Goal: Navigation & Orientation: Find specific page/section

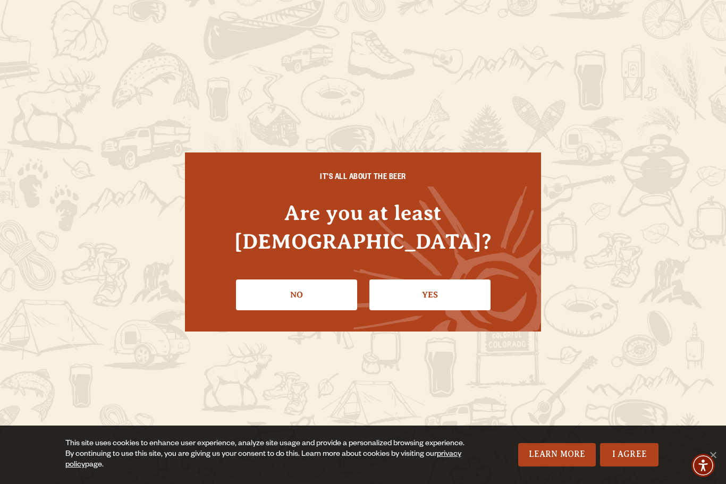
click at [428, 284] on link "Yes" at bounding box center [429, 294] width 121 height 31
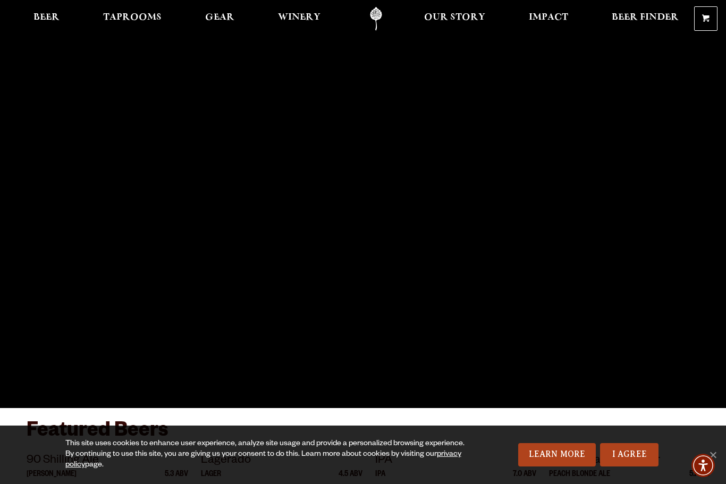
click at [632, 454] on link "I Agree" at bounding box center [629, 454] width 58 height 23
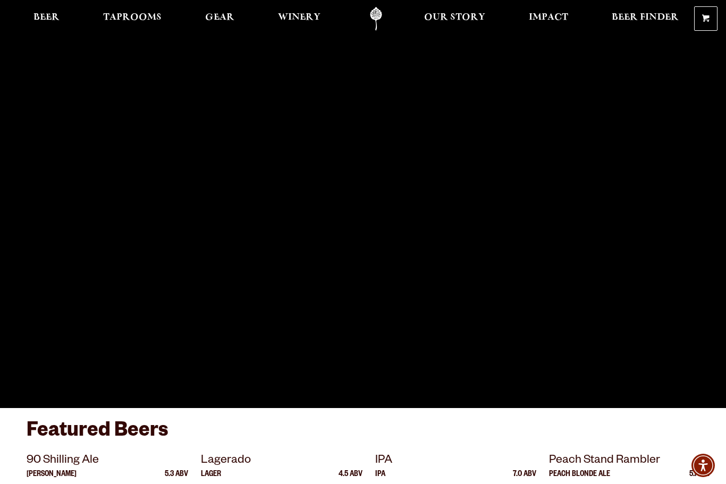
click at [50, 16] on span "Beer" at bounding box center [46, 17] width 26 height 8
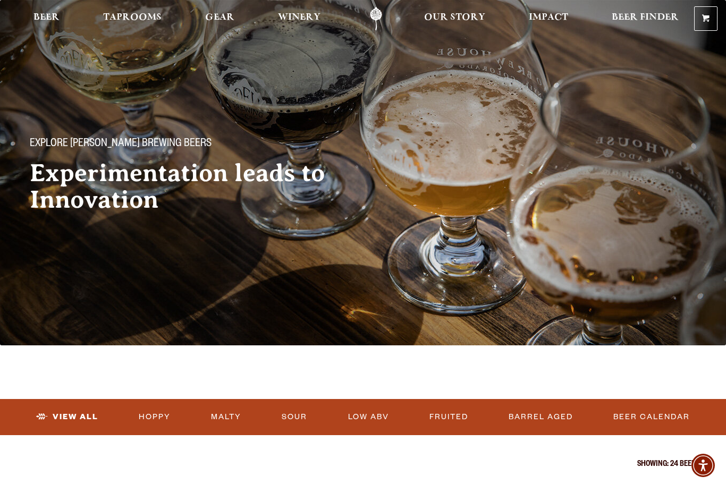
click at [146, 14] on span "Taprooms" at bounding box center [132, 17] width 58 height 8
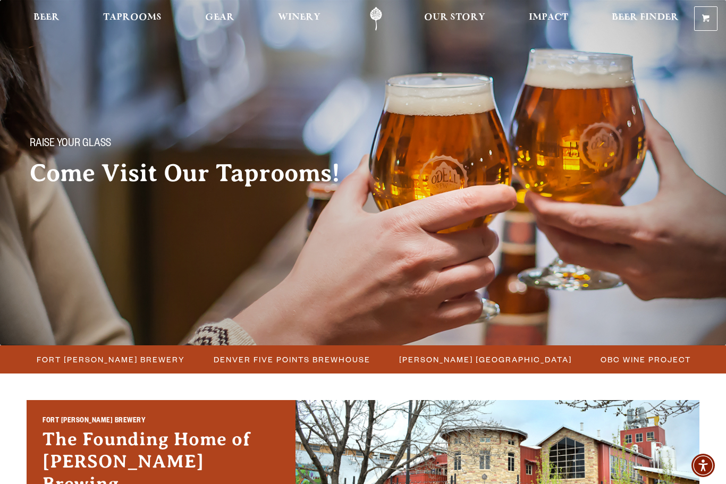
click at [116, 356] on span "Fort Collins Brewery" at bounding box center [111, 359] width 148 height 15
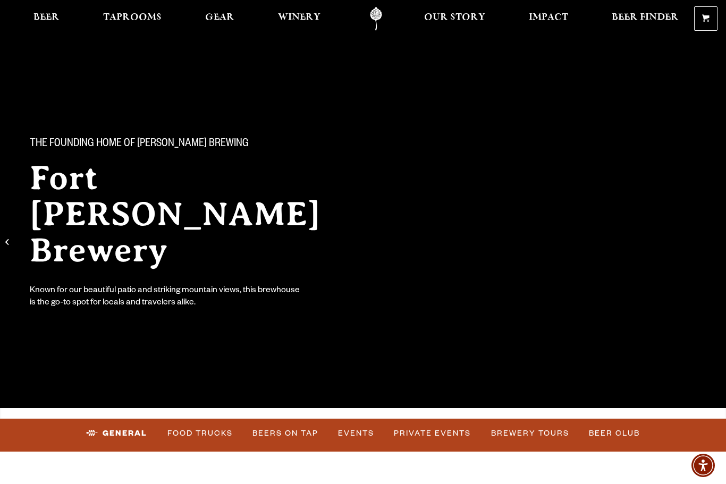
click at [358, 431] on link "Events" at bounding box center [356, 433] width 45 height 24
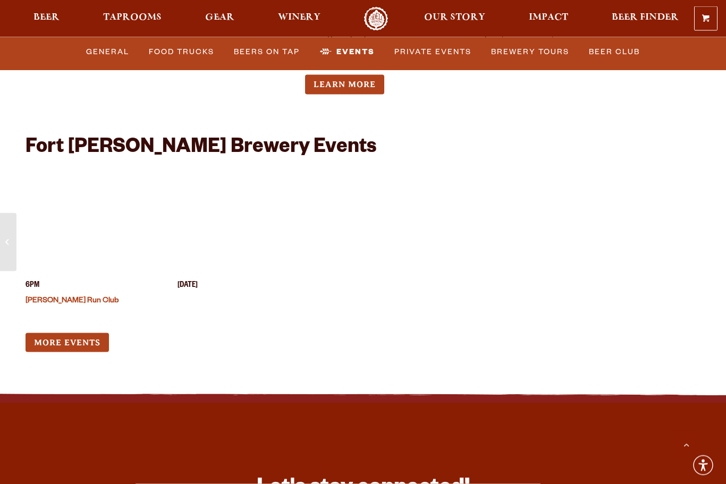
scroll to position [4080, 0]
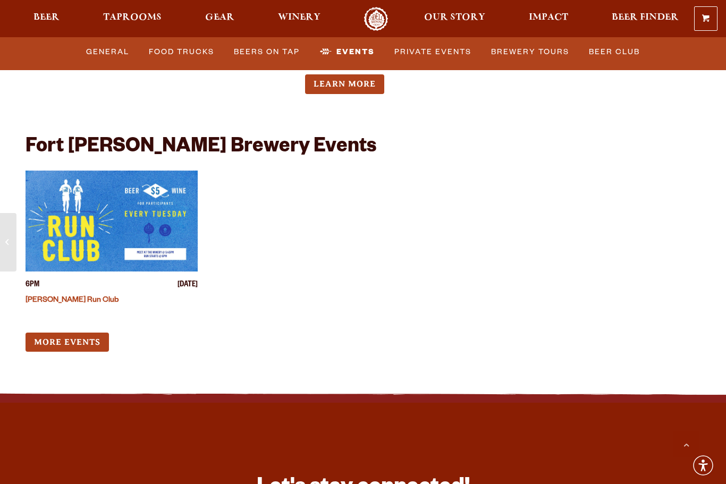
click at [70, 333] on link "More Events" at bounding box center [66, 343] width 83 height 20
